Goal: Find specific page/section: Find specific page/section

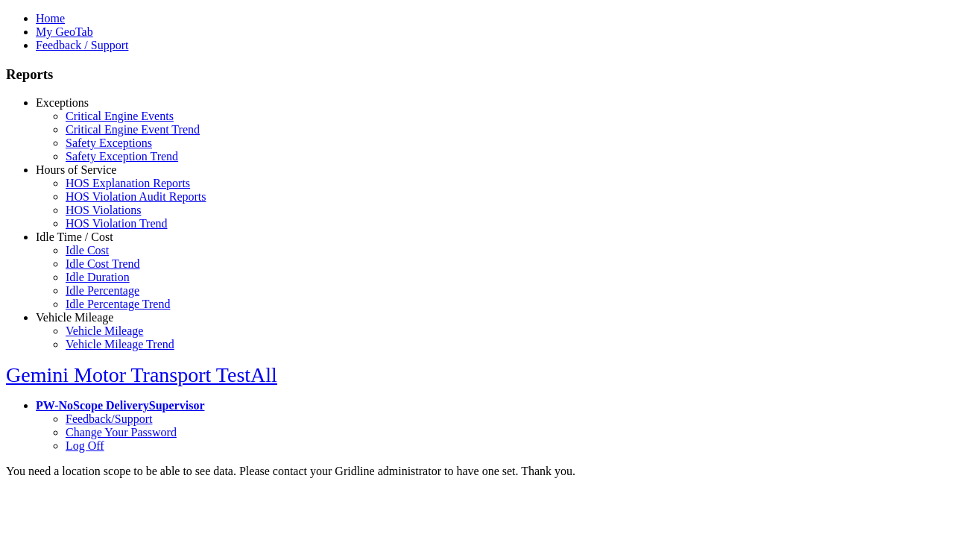
click at [86, 176] on link "Hours of Service" at bounding box center [76, 169] width 81 height 13
click at [97, 216] on link "HOS Violations" at bounding box center [103, 210] width 75 height 13
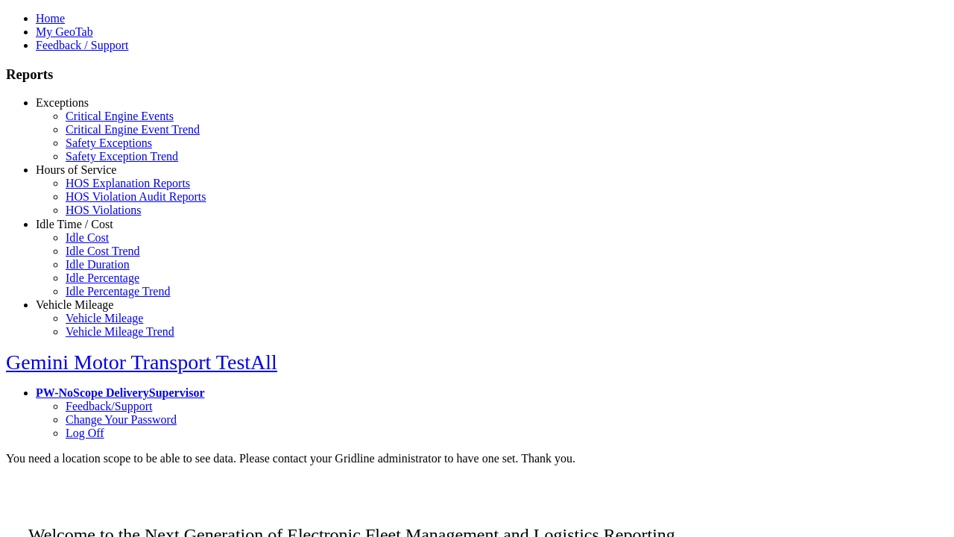
scroll to position [45, 0]
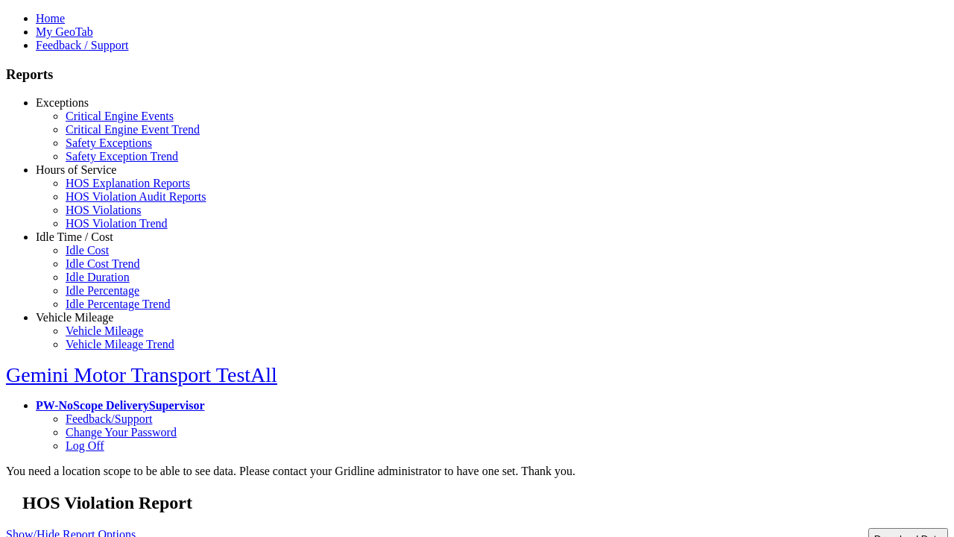
type input "**********"
